Goal: Task Accomplishment & Management: Manage account settings

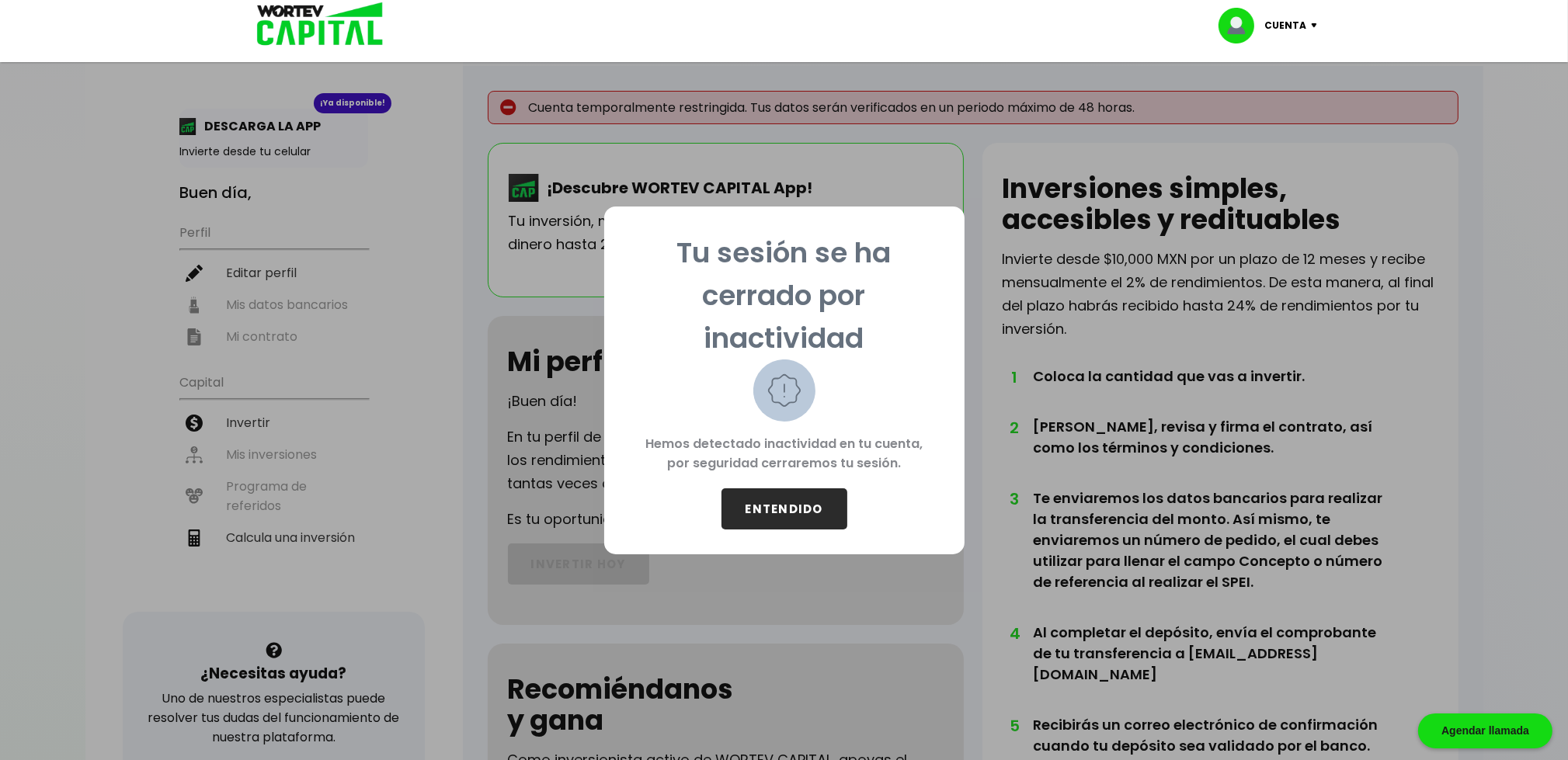
click at [786, 504] on button "ENTENDIDO" at bounding box center [784, 509] width 126 height 41
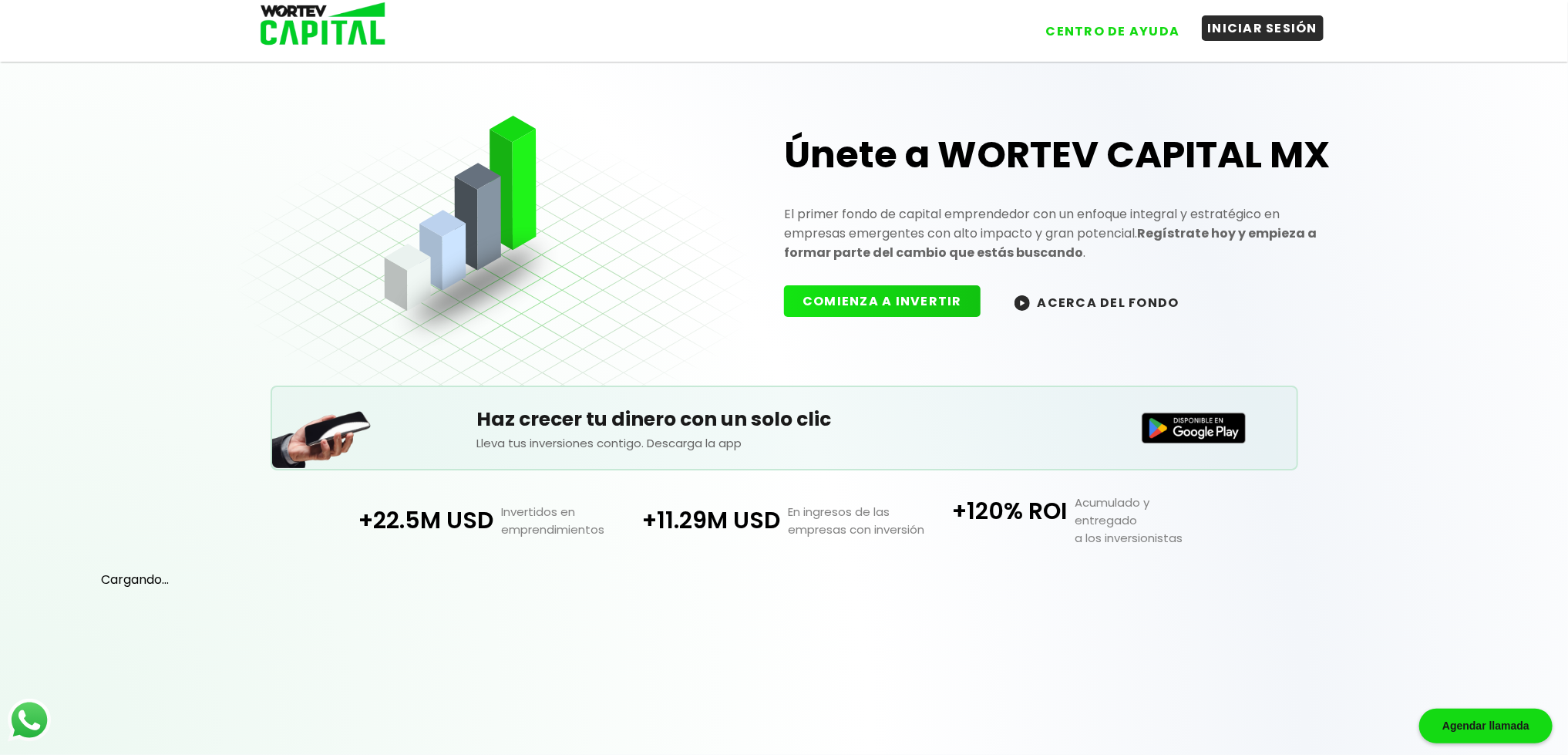
click at [1285, 25] on button "INICIAR SESIÓN" at bounding box center [1263, 28] width 123 height 25
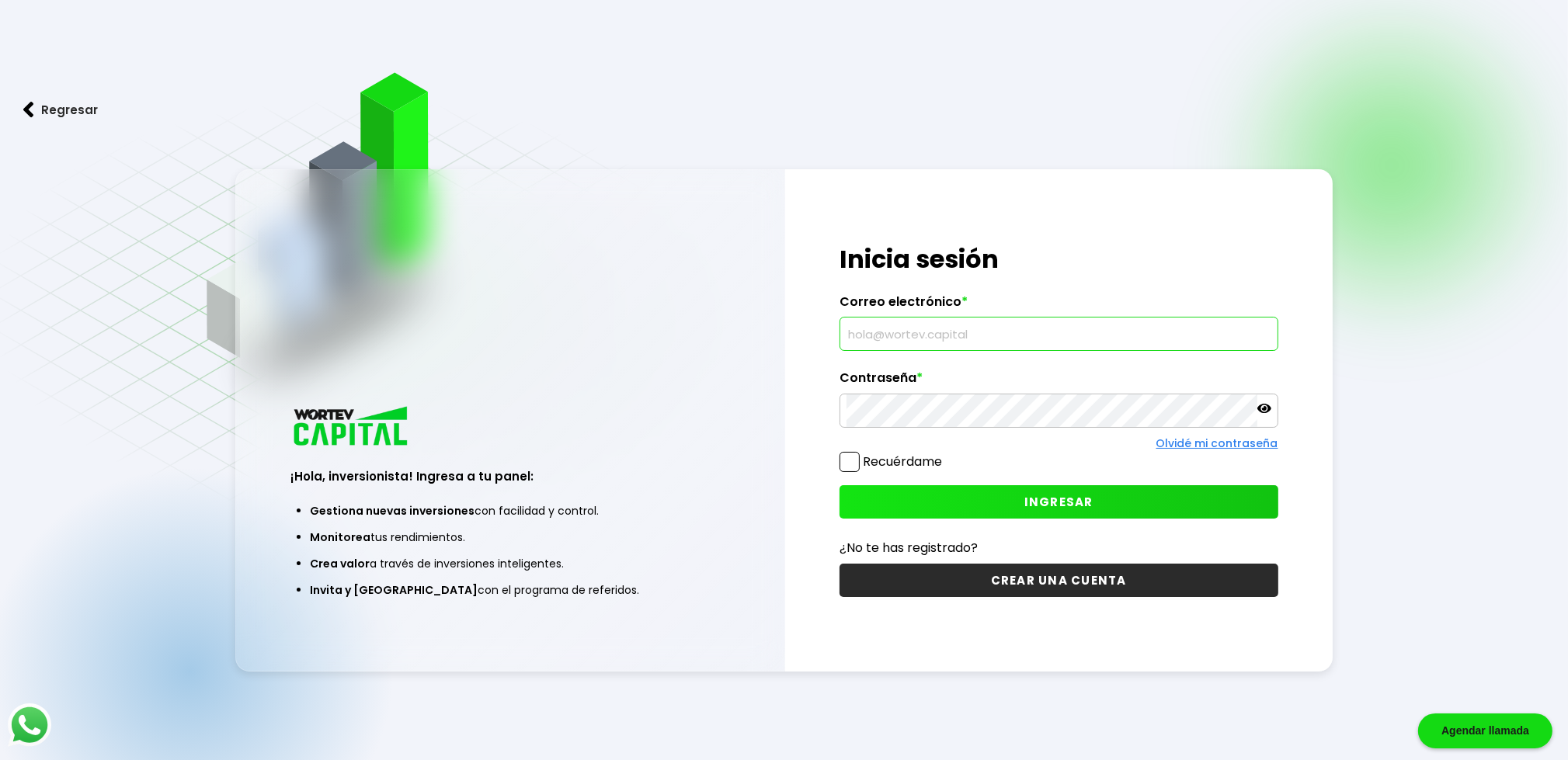
click at [907, 348] on input "text" at bounding box center [1058, 334] width 424 height 33
type input "[PERSON_NAME][DOMAIN_NAME][EMAIL_ADDRESS][DOMAIN_NAME]"
click at [731, 263] on div "¡Hola, inversionista! Ingresa a tu panel: Gestiona nuevas inversiones con facil…" at bounding box center [510, 420] width 550 height 502
click at [836, 465] on div "¡Hola, inversionista! Ingresa tus credenciales para iniciar sesión Inicia sesió…" at bounding box center [1058, 420] width 548 height 502
click at [845, 463] on span at bounding box center [850, 462] width 20 height 20
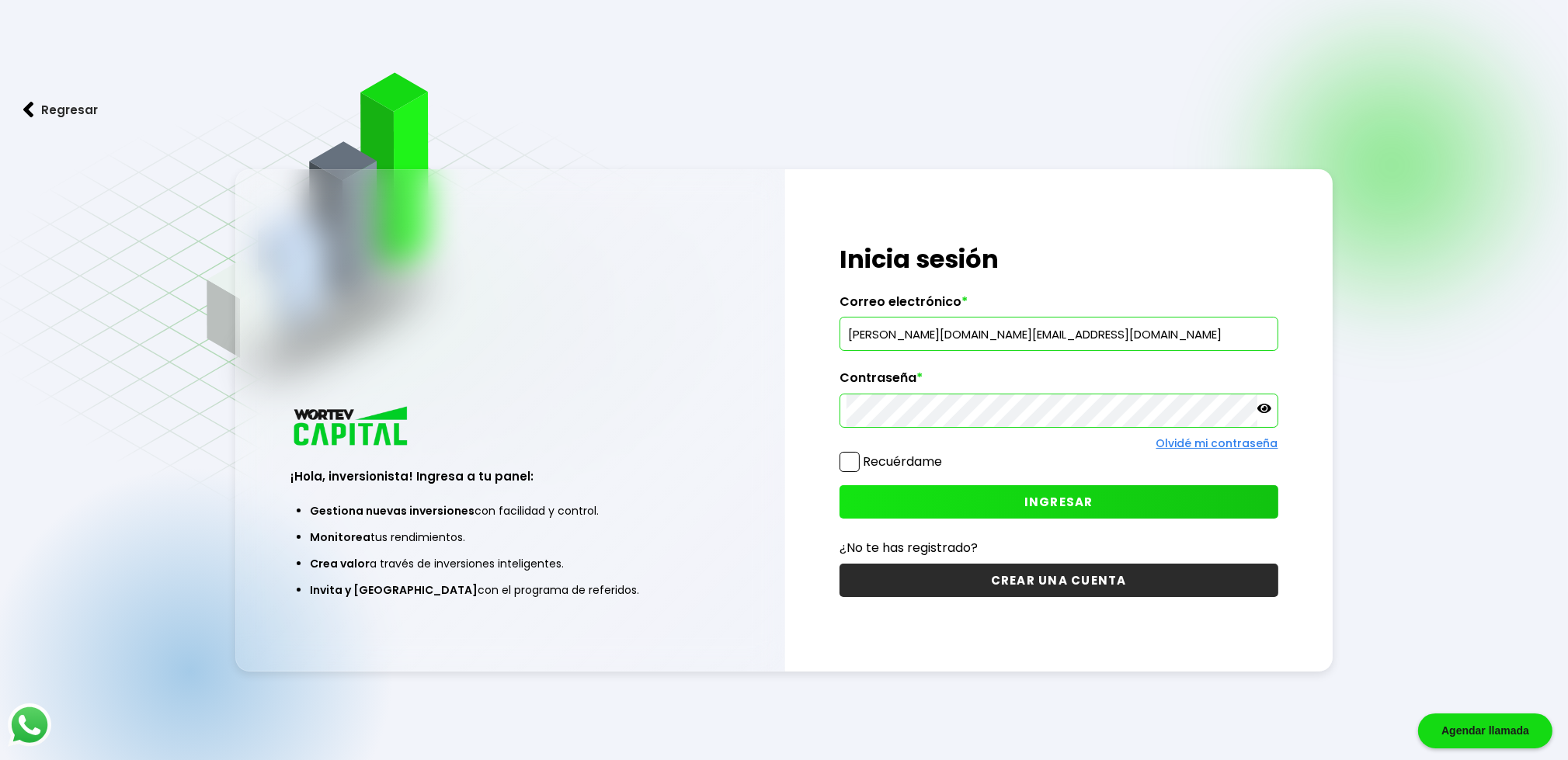
click at [945, 454] on input "Recuérdame" at bounding box center [945, 454] width 0 height 0
click at [1006, 505] on button "INGRESAR" at bounding box center [1058, 501] width 438 height 34
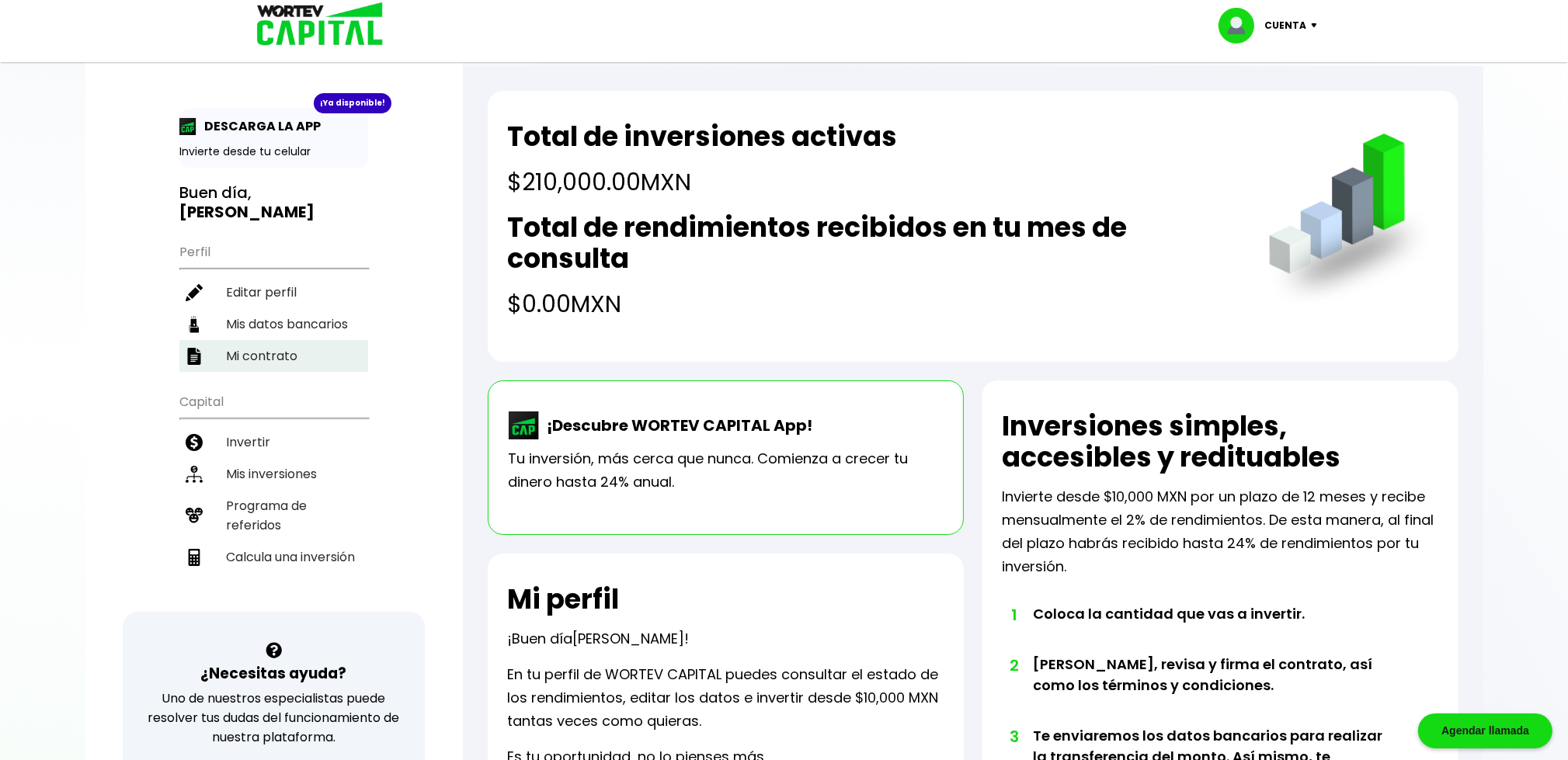
click at [260, 340] on li "Mi contrato" at bounding box center [274, 355] width 188 height 32
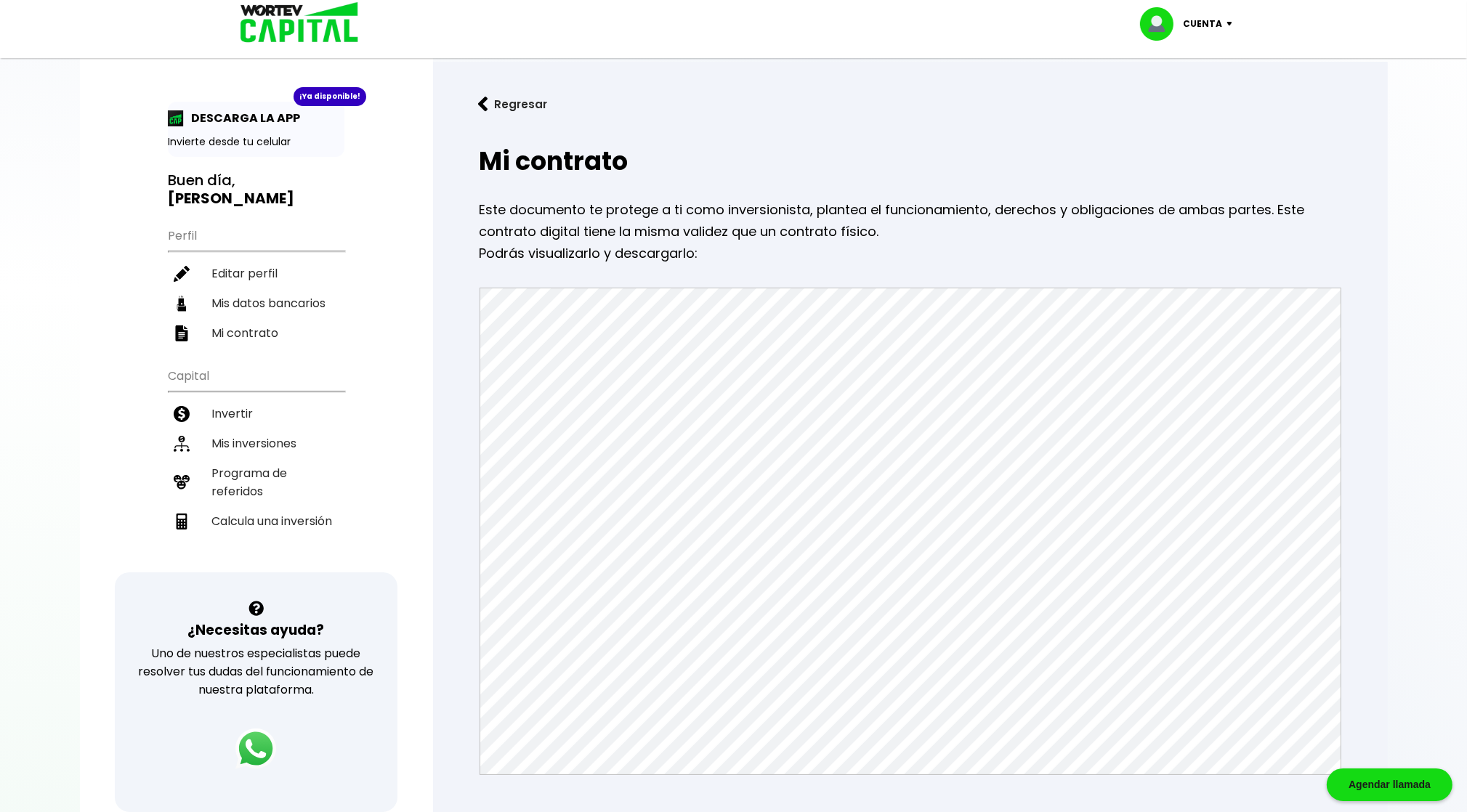
click at [1101, 228] on p "Este documento te protege a ti como inversionista, plantea el funcionamiento, d…" at bounding box center [911, 221] width 861 height 44
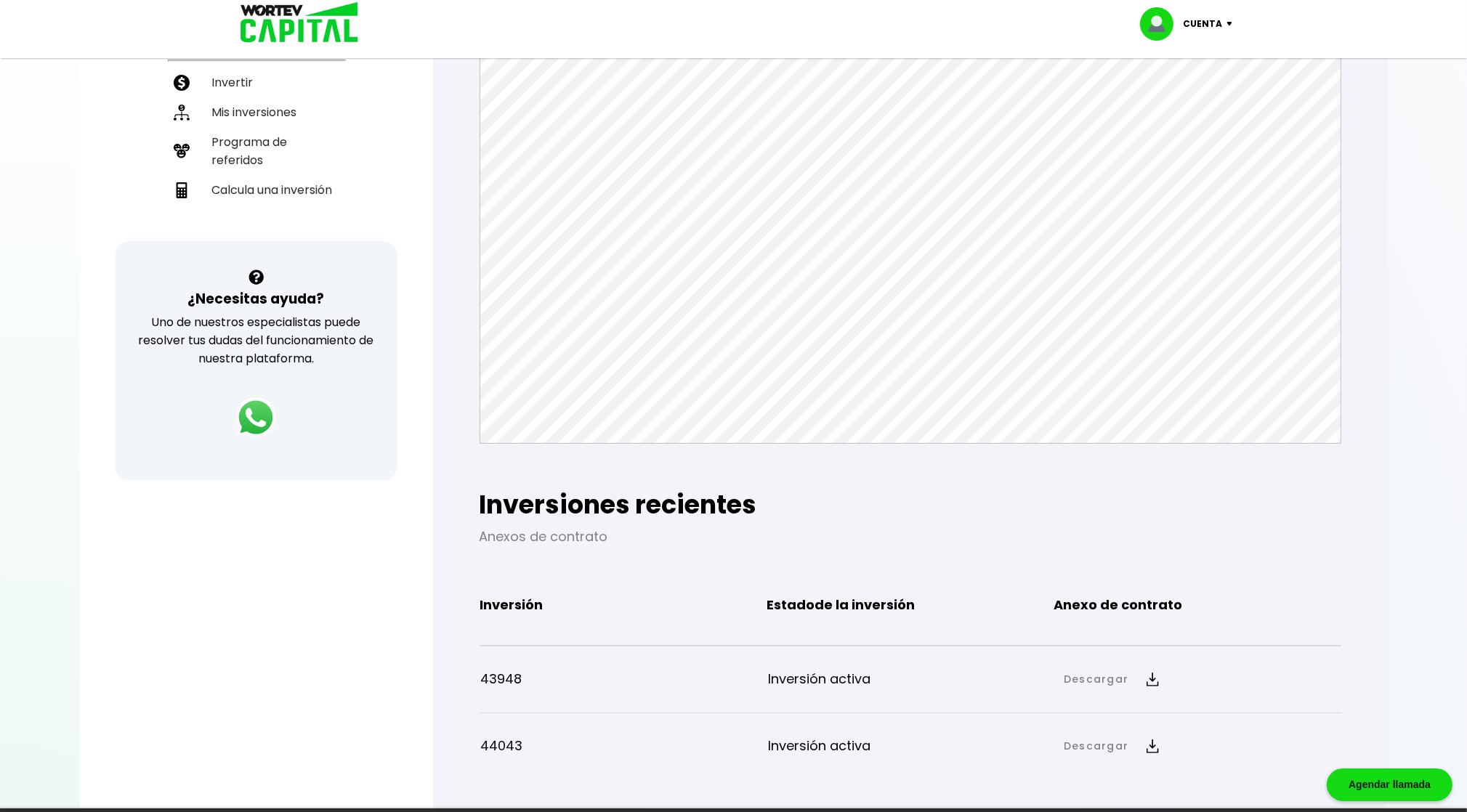
scroll to position [438, 0]
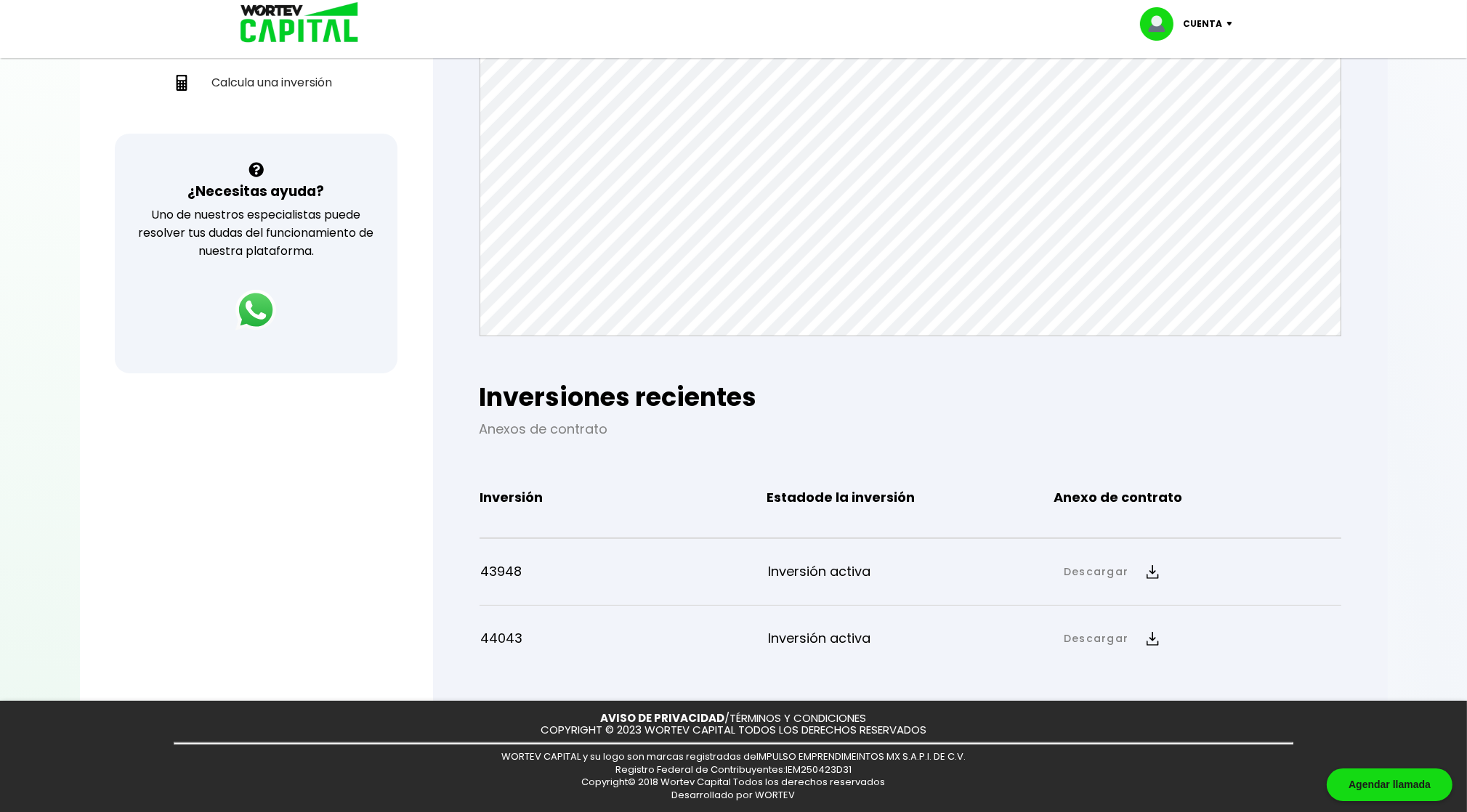
click at [1437, 345] on div at bounding box center [734, 406] width 1467 height 812
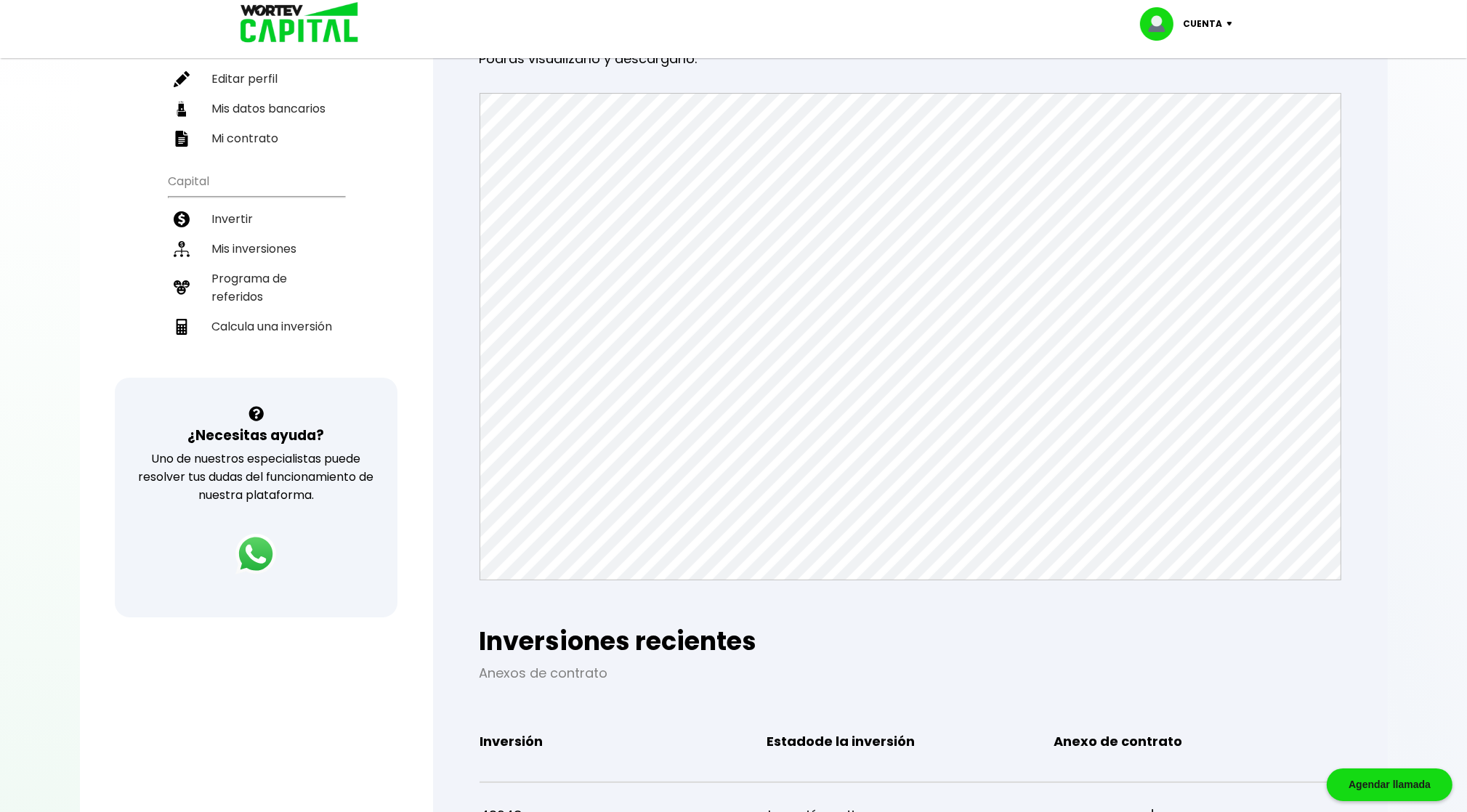
scroll to position [3, 0]
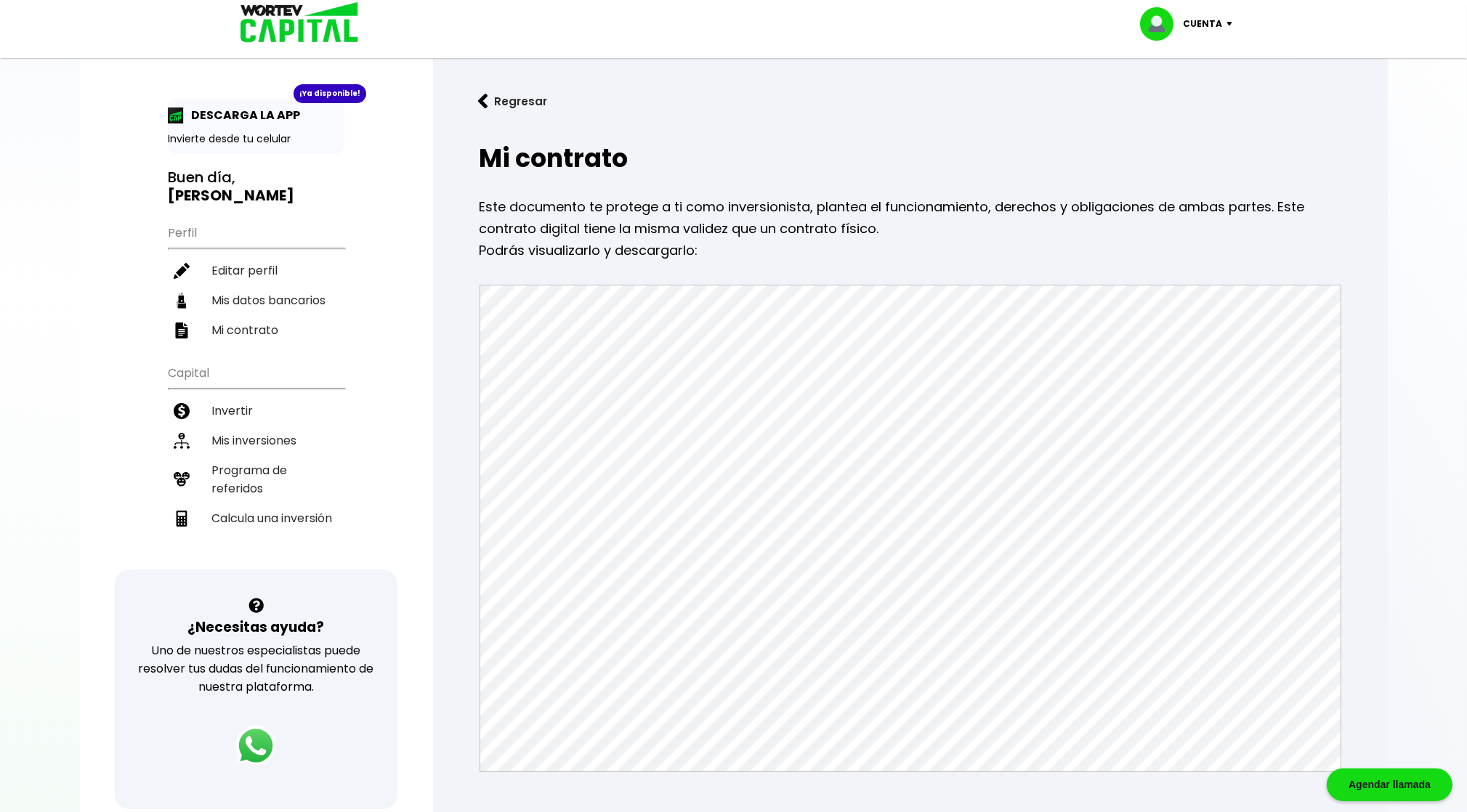
click at [1405, 452] on div at bounding box center [734, 406] width 1467 height 812
click at [688, 231] on p "Este documento te protege a ti como inversionista, plantea el funcionamiento, d…" at bounding box center [911, 218] width 861 height 44
